Goal: Communication & Community: Answer question/provide support

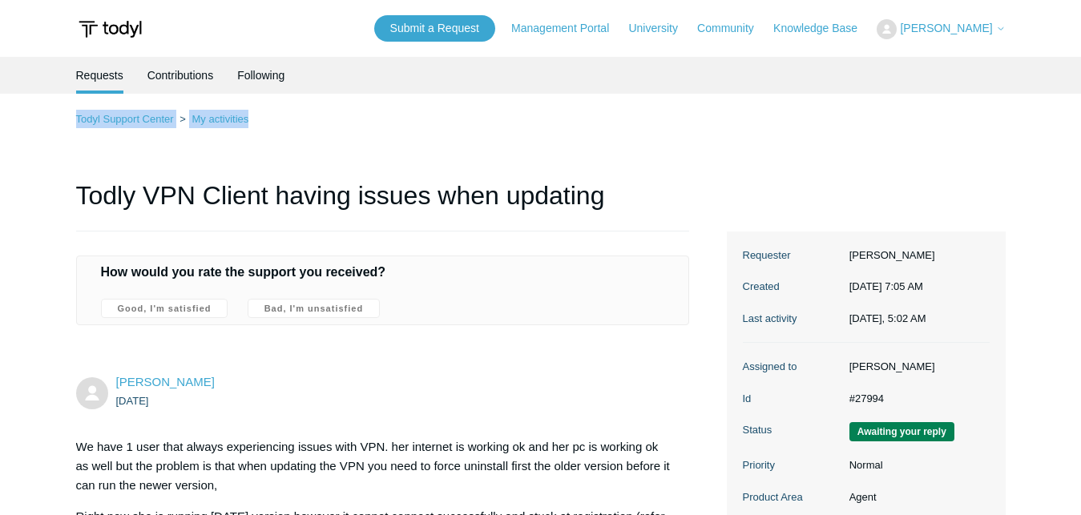
drag, startPoint x: 831, startPoint y: 135, endPoint x: 647, endPoint y: 69, distance: 194.8
click at [1071, 70] on div "Requests Contributions Following" at bounding box center [540, 75] width 1081 height 37
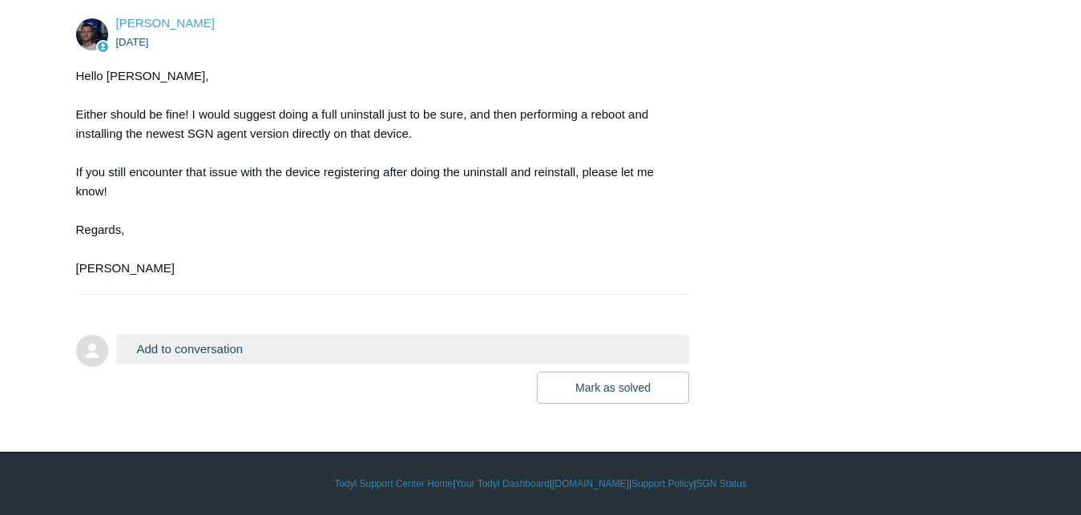
scroll to position [3123, 0]
click at [421, 363] on button "Add to conversation" at bounding box center [403, 349] width 574 height 28
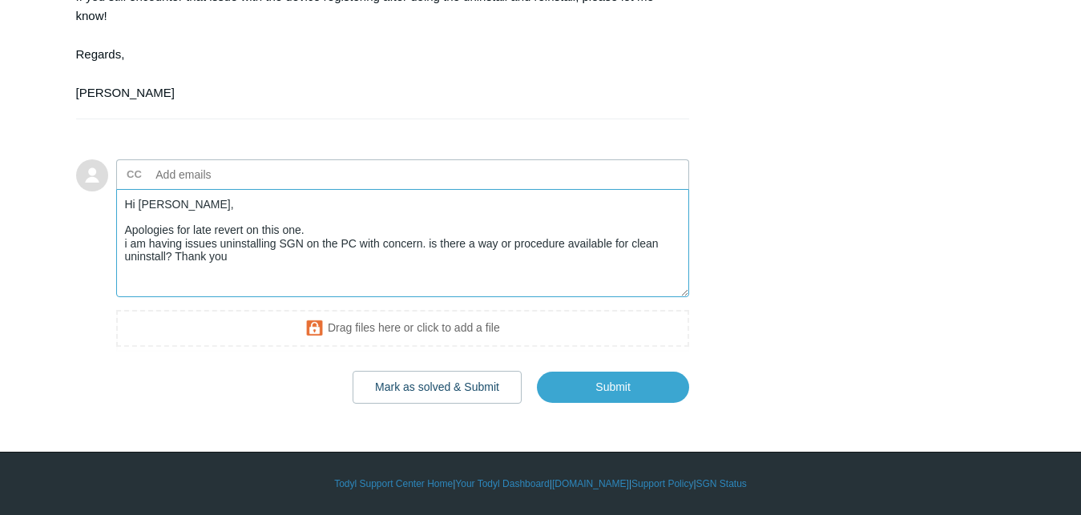
scroll to position [3299, 0]
click at [532, 297] on textarea "Hi [PERSON_NAME], Apologies for late revert on this one. i am having issues uni…" at bounding box center [403, 243] width 574 height 108
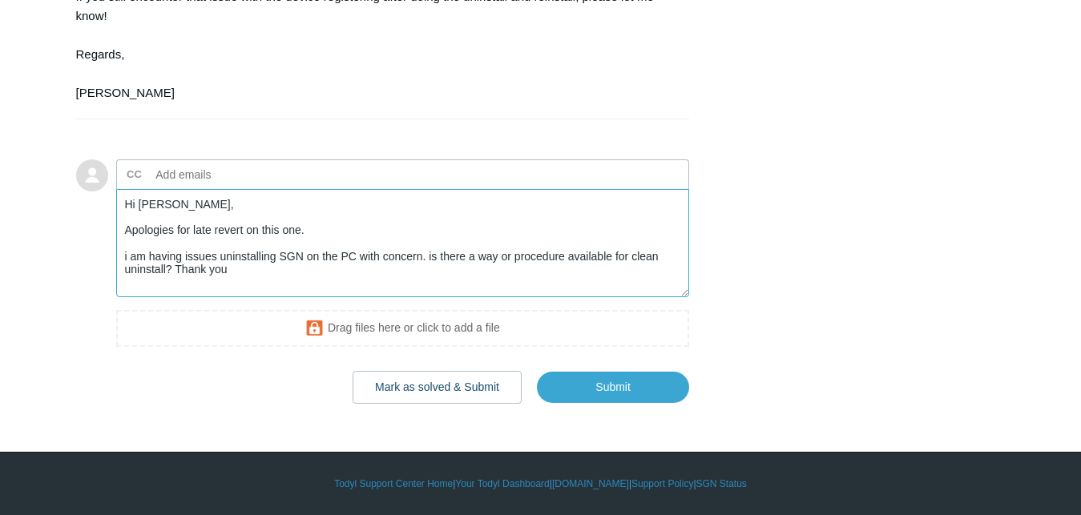
type textarea "Hi [PERSON_NAME], Apologies for late revert on this one. i am having issues uni…"
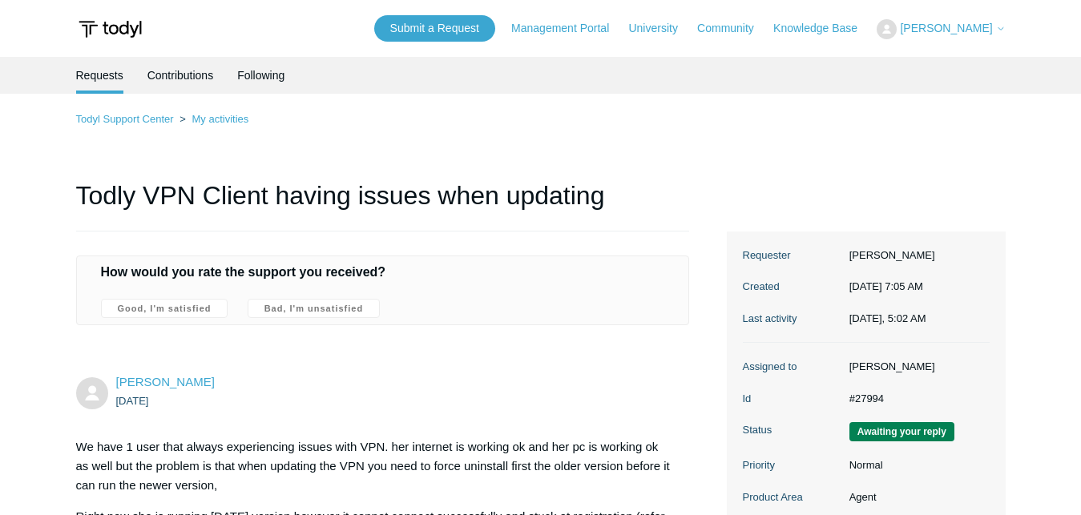
scroll to position [0, 0]
click at [994, 29] on span "[PERSON_NAME]" at bounding box center [952, 28] width 105 height 13
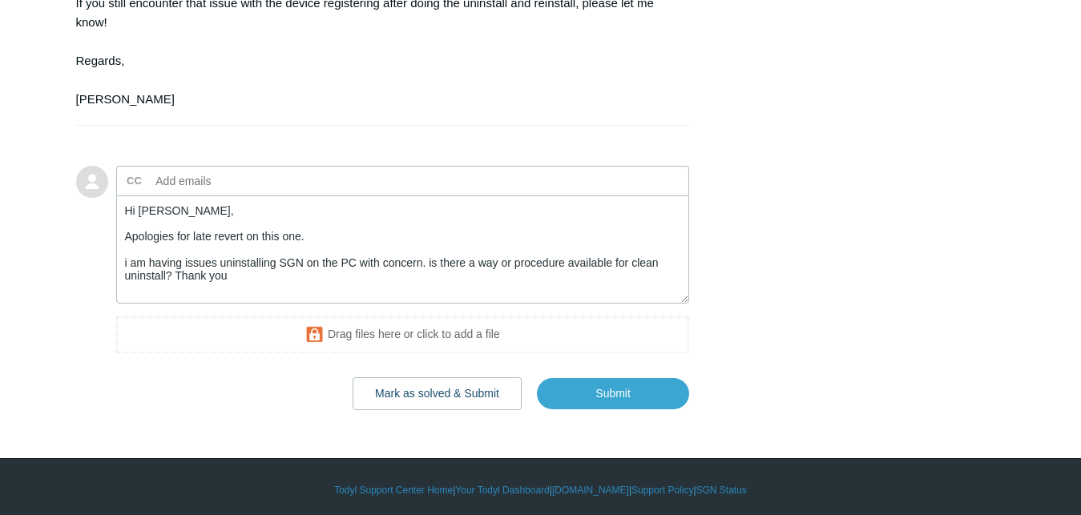
scroll to position [3362, 0]
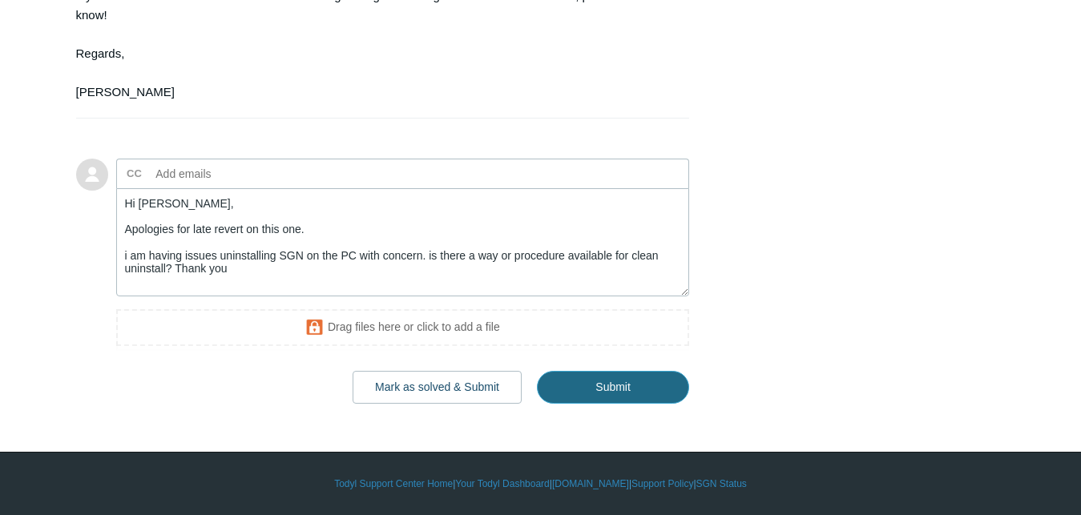
click at [643, 388] on input "Submit" at bounding box center [613, 387] width 152 height 32
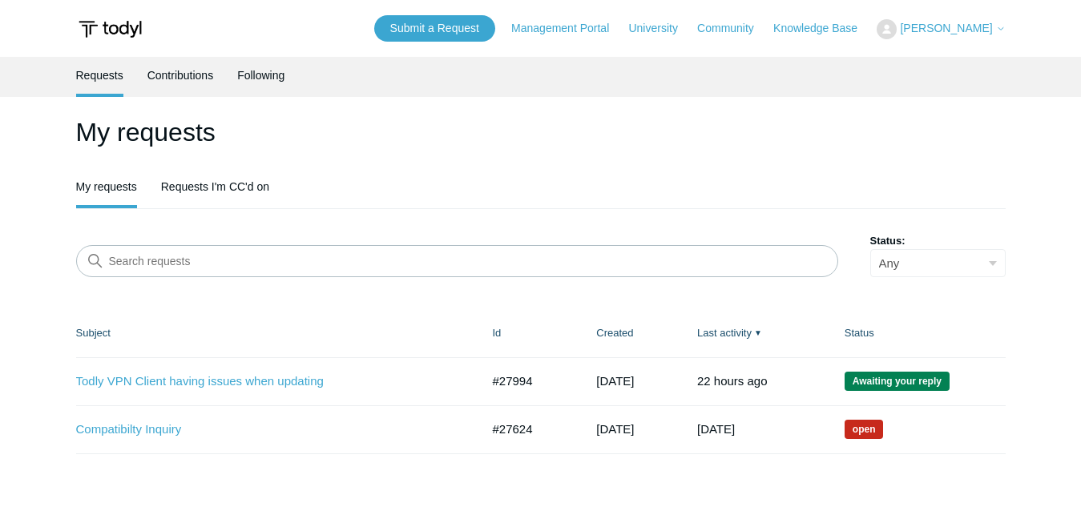
scroll to position [117, 0]
